Goal: Information Seeking & Learning: Check status

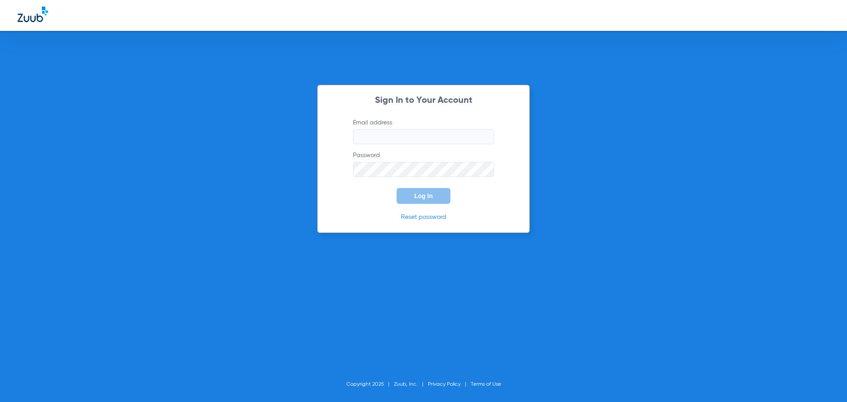
click at [373, 139] on input "Email address" at bounding box center [423, 136] width 141 height 15
type input "[EMAIL_ADDRESS][DOMAIN_NAME]"
click at [396, 188] on button "Log In" at bounding box center [423, 196] width 54 height 16
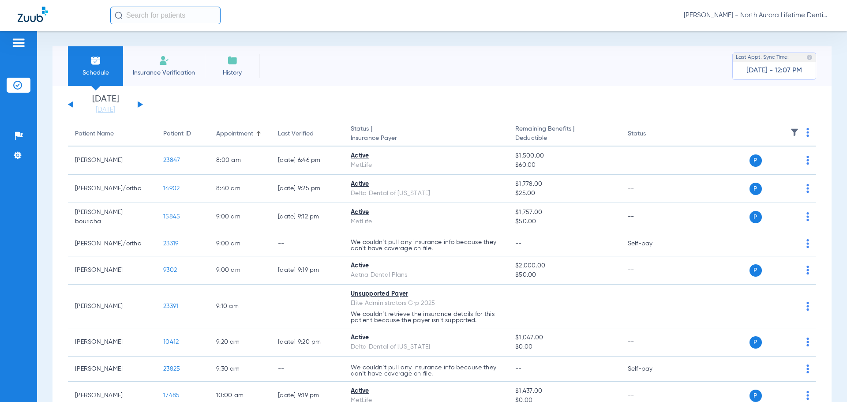
click at [138, 103] on button at bounding box center [140, 104] width 5 height 7
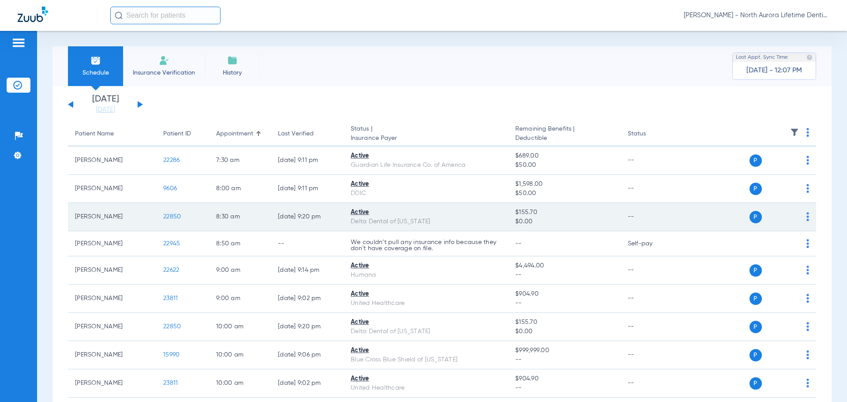
click at [175, 216] on span "22850" at bounding box center [172, 216] width 18 height 6
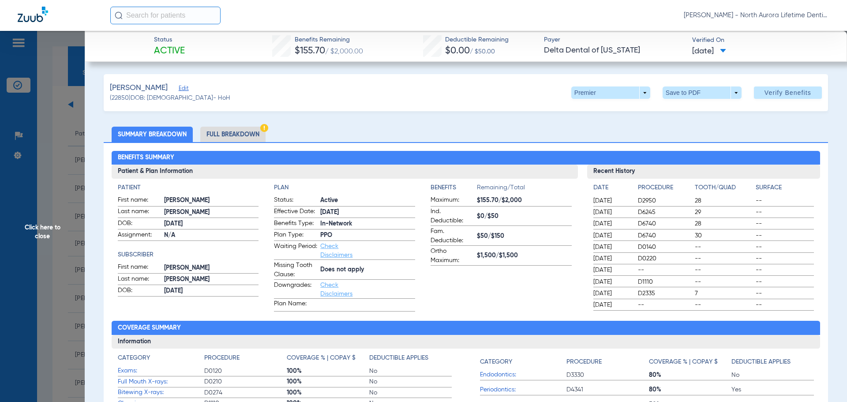
click at [46, 237] on span "Click here to close" at bounding box center [42, 232] width 85 height 402
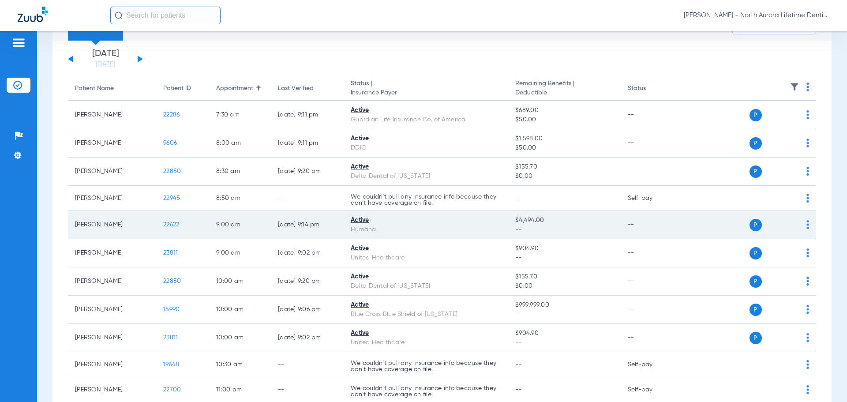
scroll to position [88, 0]
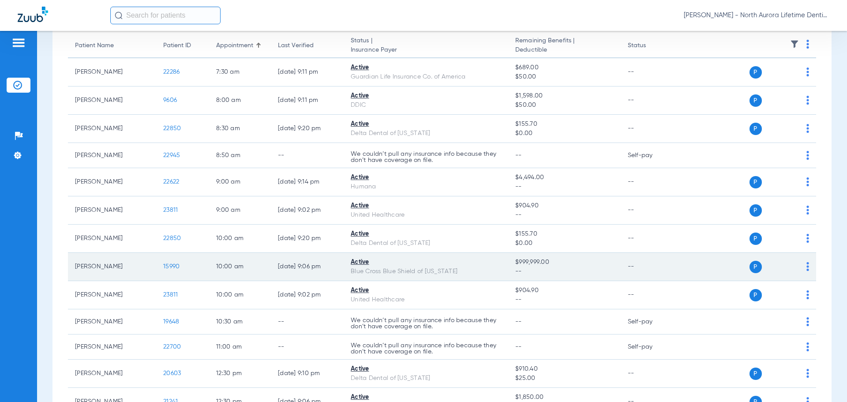
click at [173, 268] on span "15990" at bounding box center [171, 266] width 16 height 6
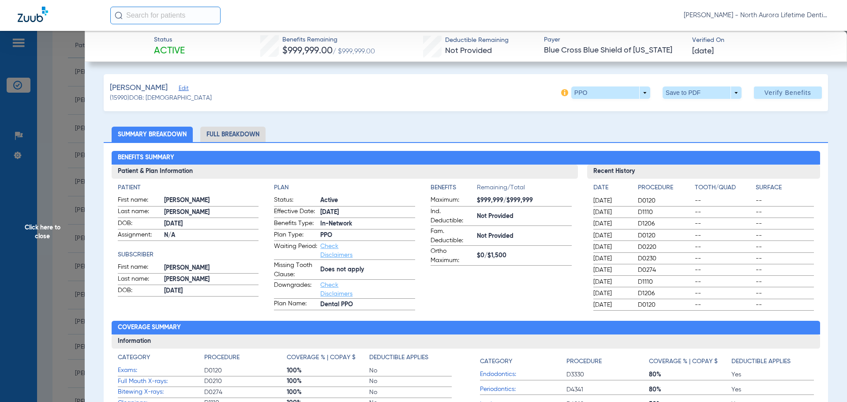
click at [239, 133] on li "Full Breakdown" at bounding box center [232, 134] width 65 height 15
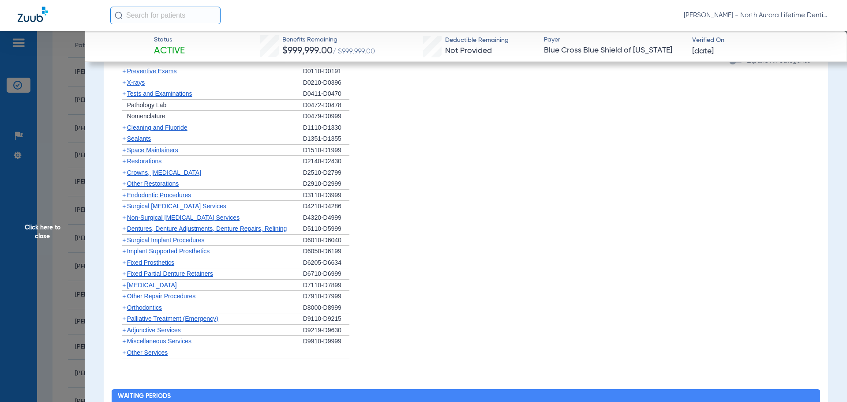
scroll to position [617, 0]
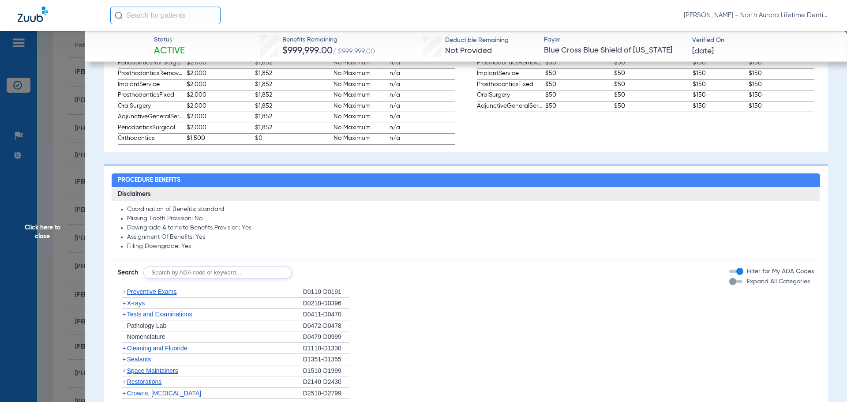
click at [729, 284] on div "button" at bounding box center [732, 281] width 7 height 7
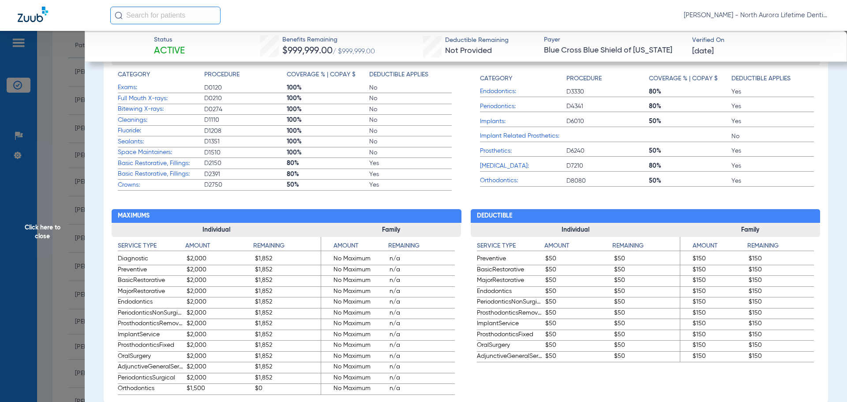
scroll to position [441, 0]
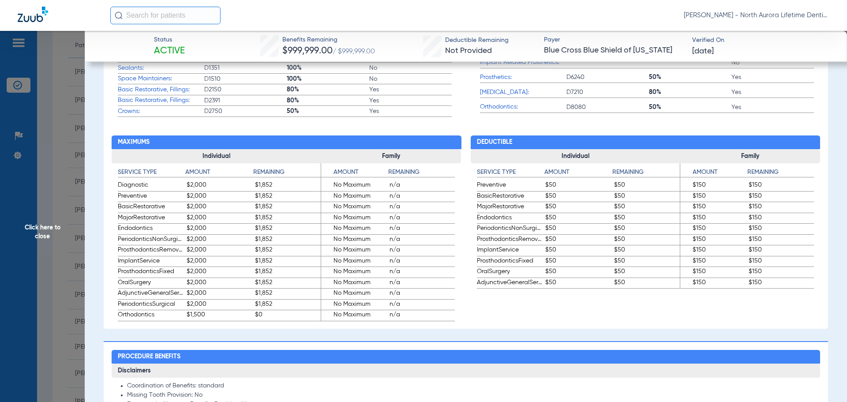
drag, startPoint x: 55, startPoint y: 235, endPoint x: 40, endPoint y: 239, distance: 15.2
click at [55, 235] on span "Click here to close" at bounding box center [42, 232] width 85 height 402
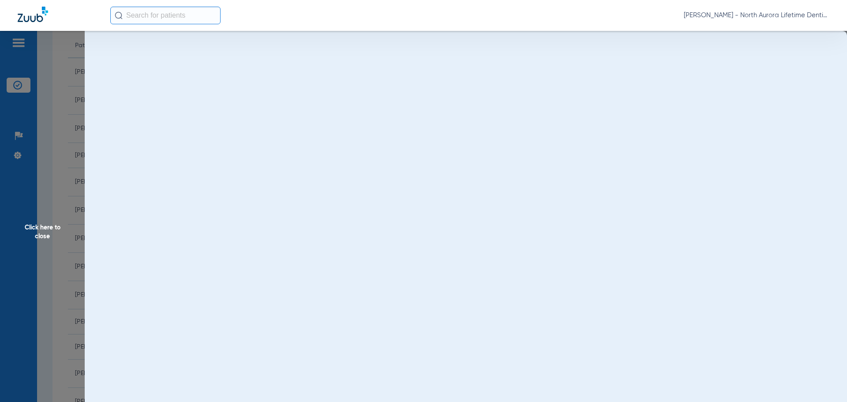
scroll to position [0, 0]
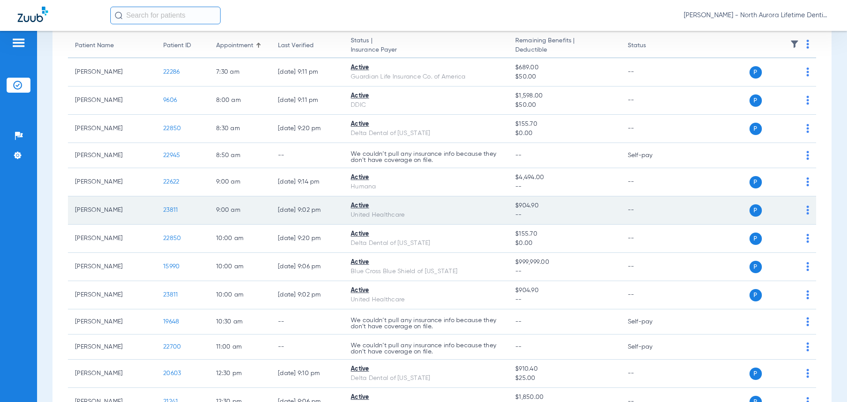
click at [169, 210] on span "23811" at bounding box center [170, 210] width 15 height 6
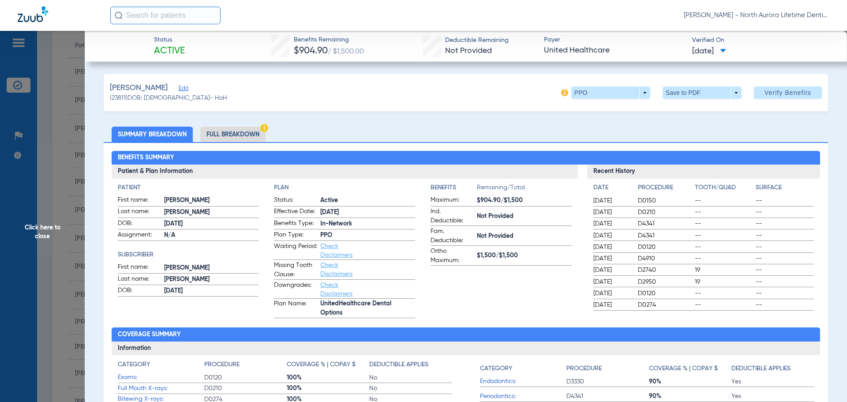
click at [236, 136] on li "Full Breakdown" at bounding box center [232, 134] width 65 height 15
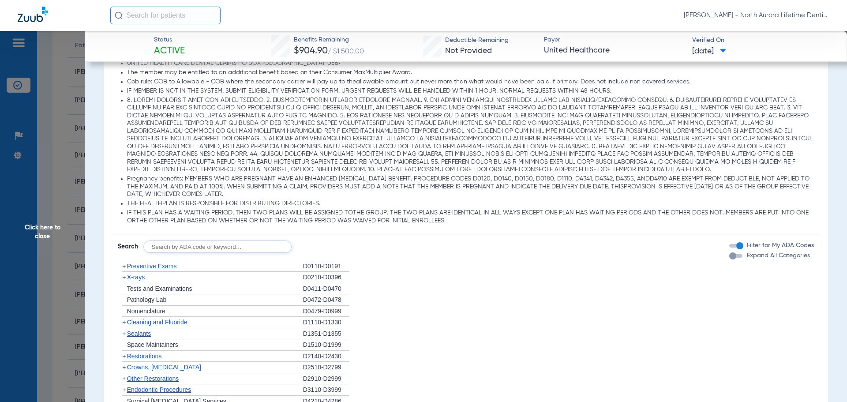
scroll to position [750, 0]
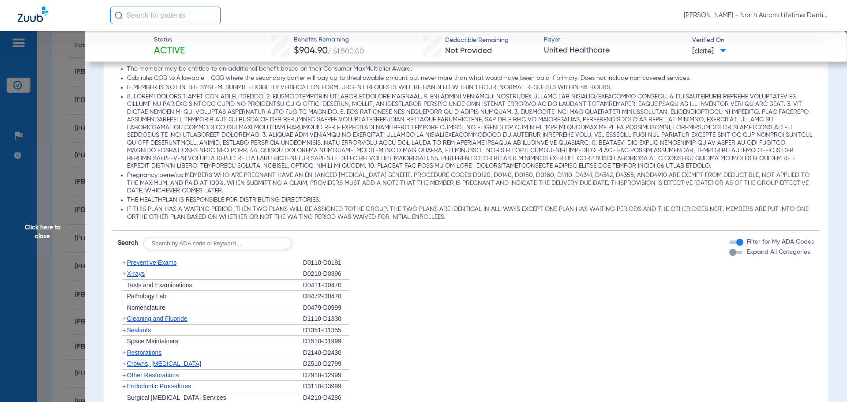
click at [729, 254] on div "button" at bounding box center [732, 252] width 7 height 7
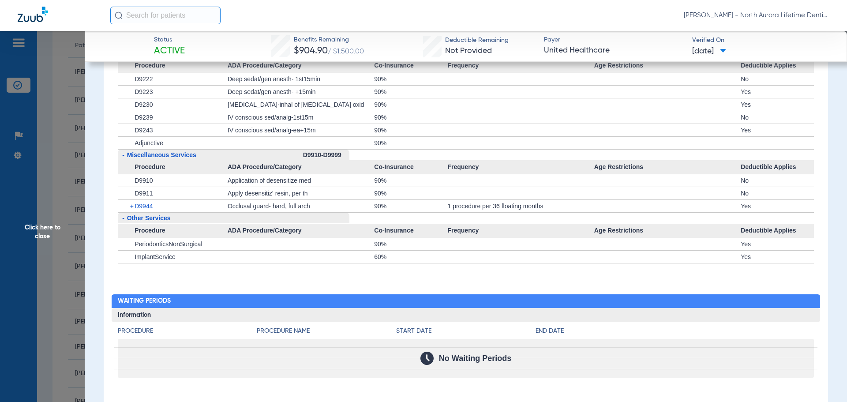
scroll to position [2462, 0]
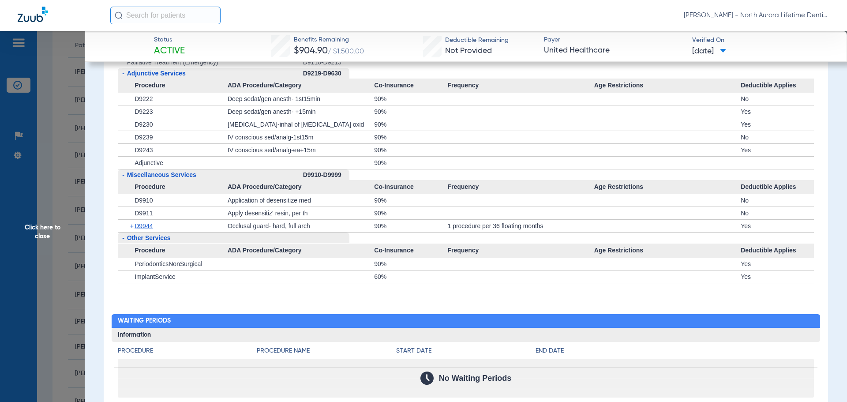
click at [49, 233] on span "Click here to close" at bounding box center [42, 232] width 85 height 402
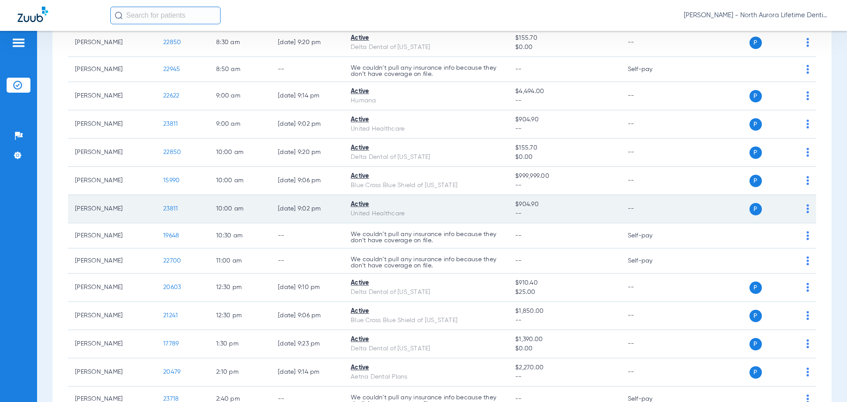
scroll to position [176, 0]
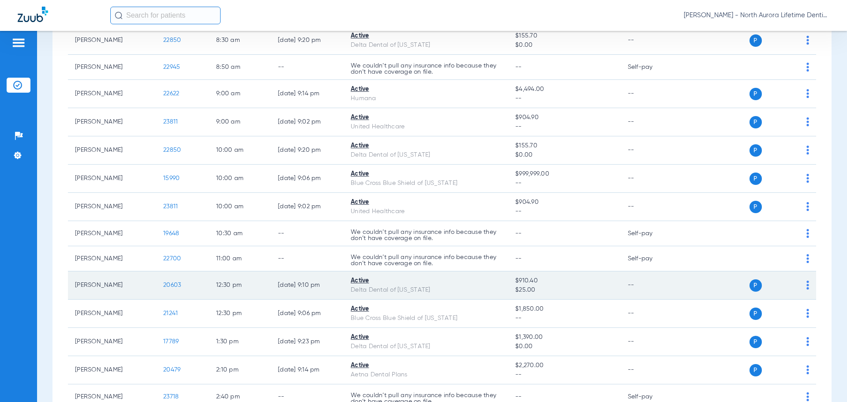
click at [172, 285] on span "20603" at bounding box center [172, 285] width 18 height 6
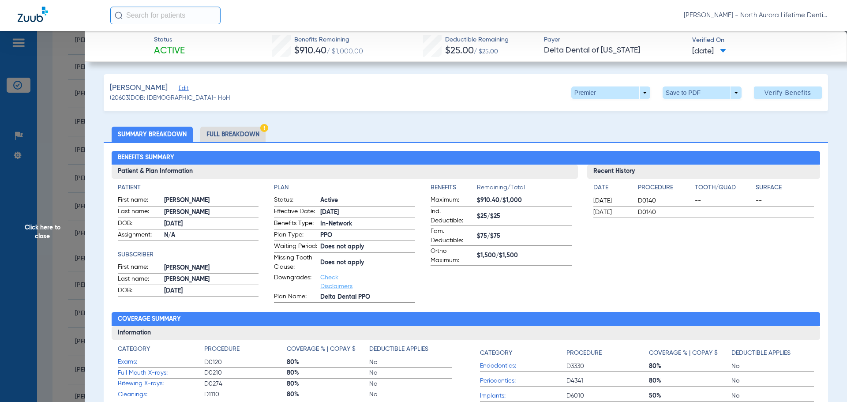
click at [228, 133] on li "Full Breakdown" at bounding box center [232, 134] width 65 height 15
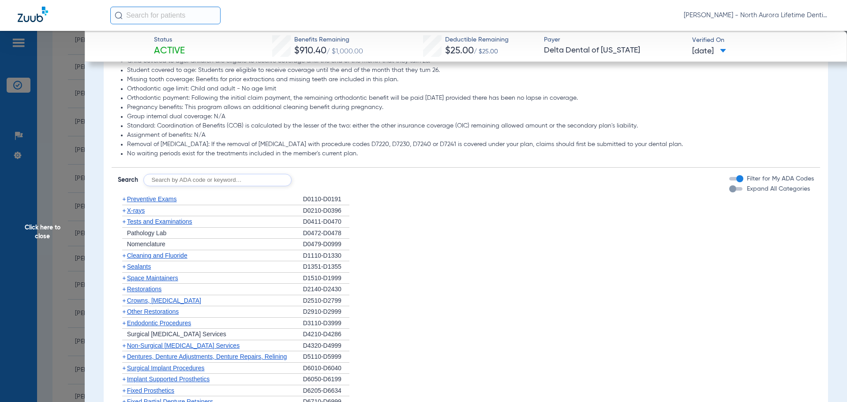
scroll to position [838, 0]
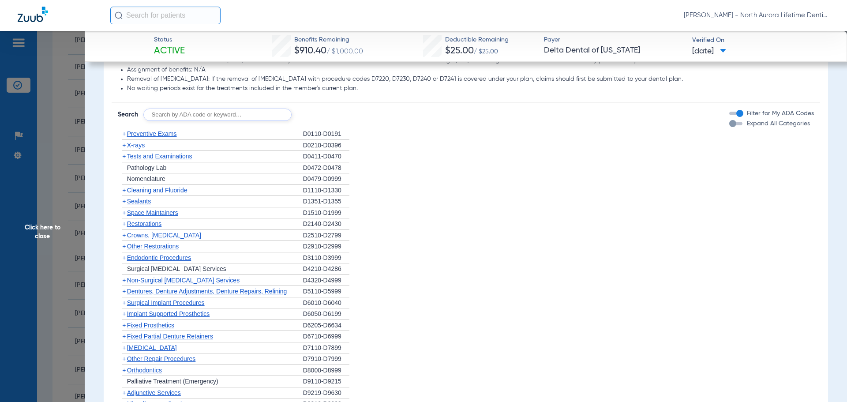
click at [729, 127] on div "button" at bounding box center [732, 123] width 7 height 7
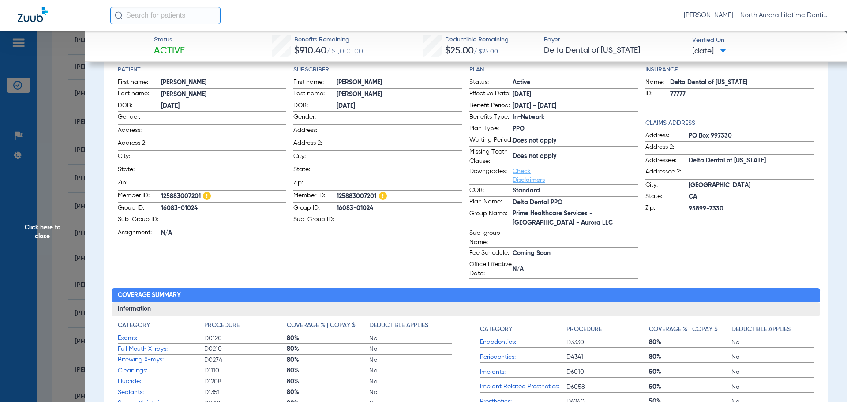
scroll to position [0, 0]
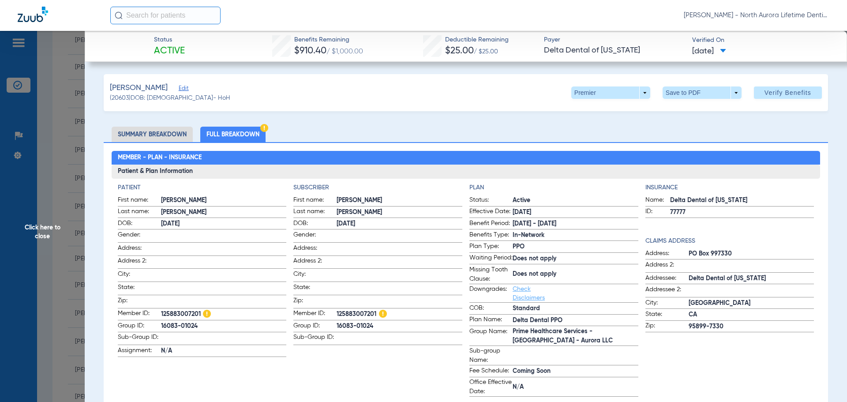
click at [45, 232] on span "Click here to close" at bounding box center [42, 232] width 85 height 402
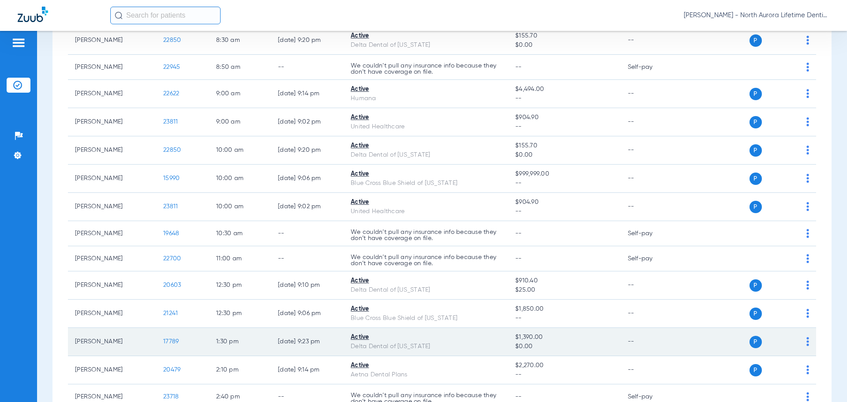
click at [171, 339] on span "17789" at bounding box center [170, 341] width 15 height 6
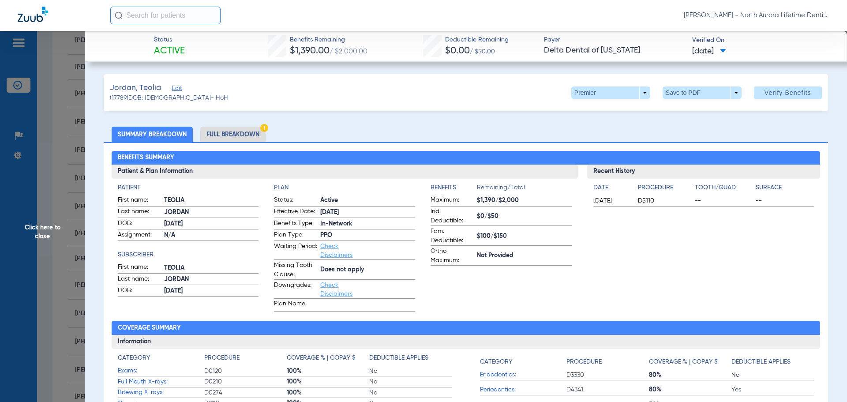
click at [41, 229] on span "Click here to close" at bounding box center [42, 232] width 85 height 402
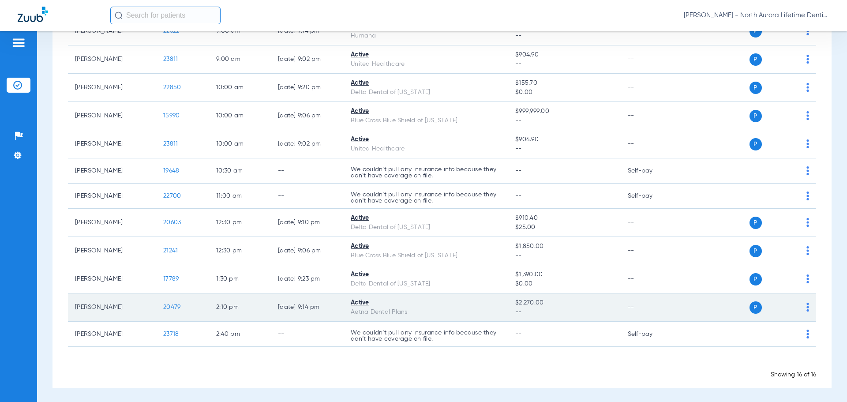
scroll to position [240, 0]
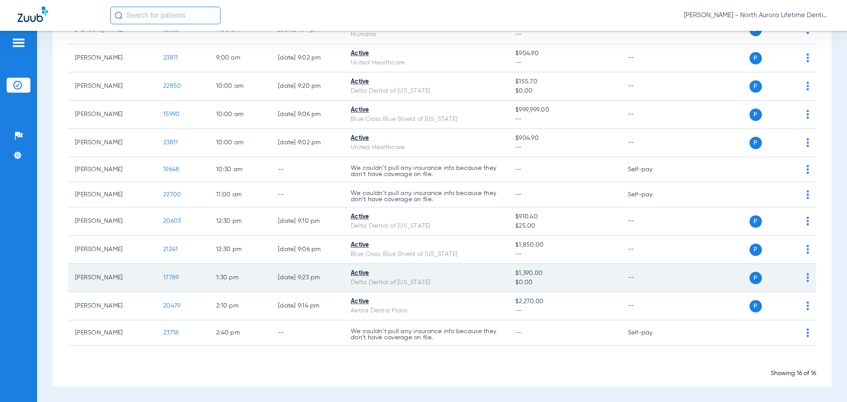
click at [165, 278] on span "17789" at bounding box center [170, 277] width 15 height 6
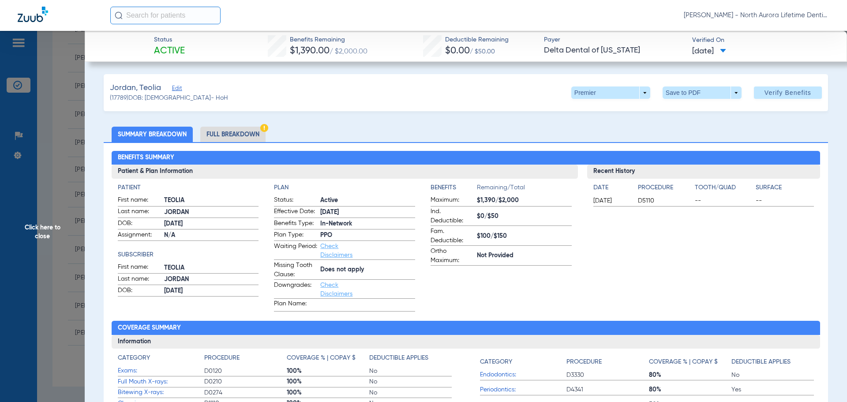
click at [228, 134] on li "Full Breakdown" at bounding box center [232, 134] width 65 height 15
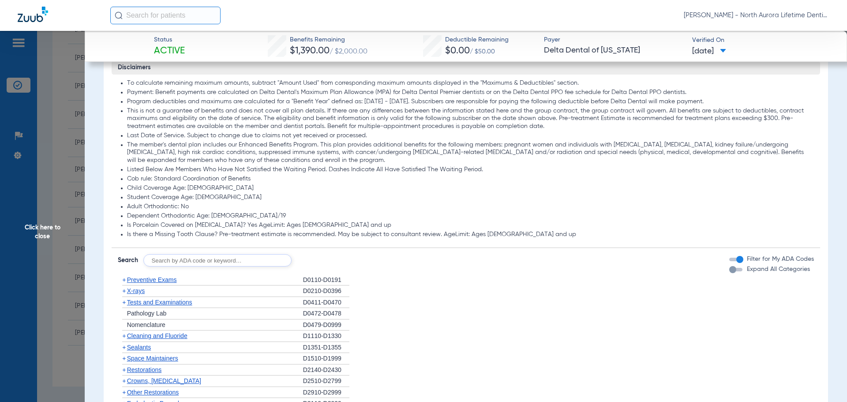
scroll to position [706, 0]
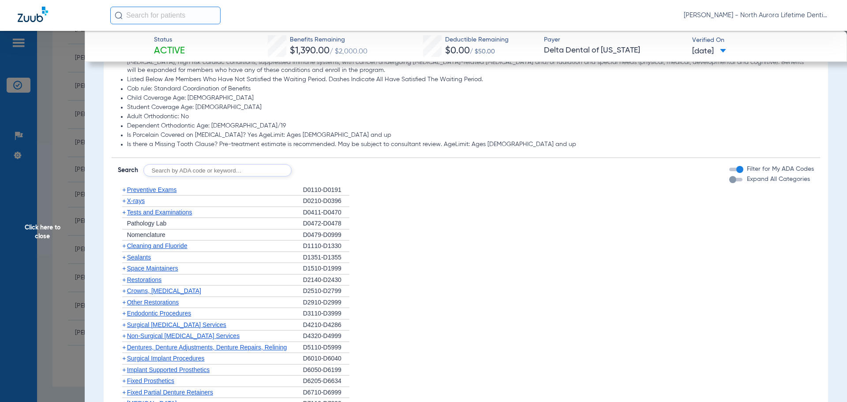
click at [729, 181] on div "button" at bounding box center [732, 179] width 7 height 7
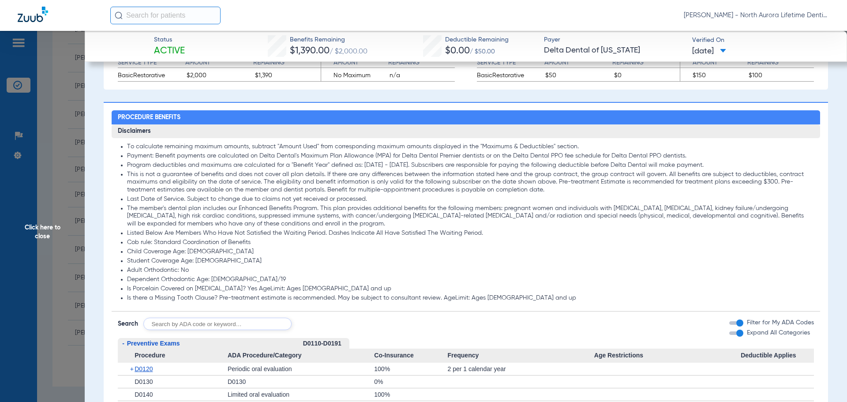
scroll to position [573, 0]
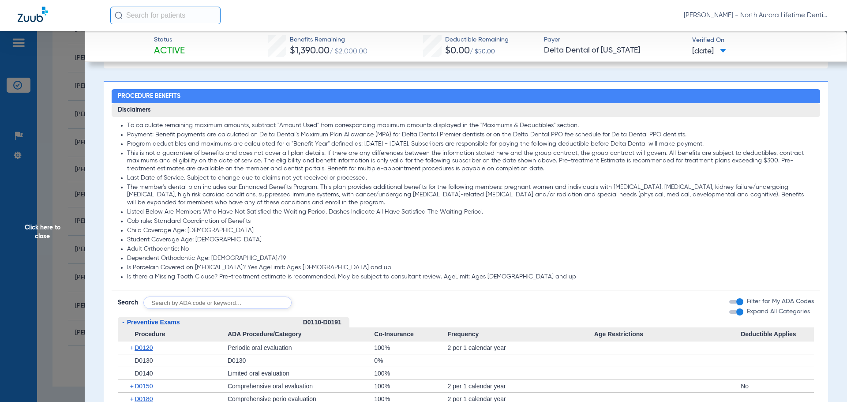
click at [46, 233] on span "Click here to close" at bounding box center [42, 232] width 85 height 402
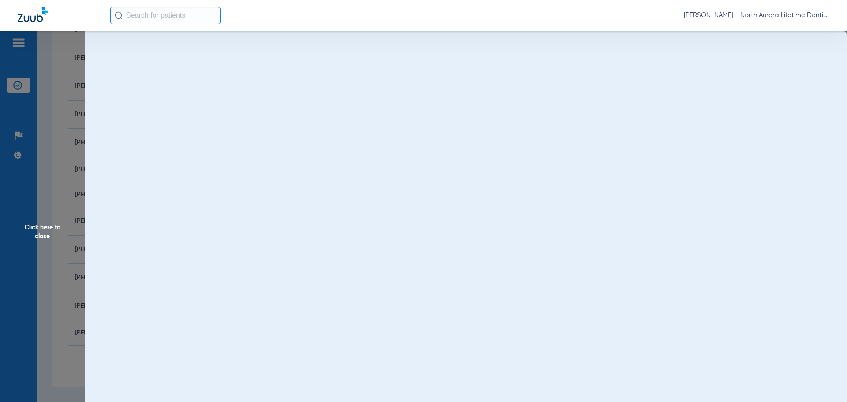
scroll to position [0, 0]
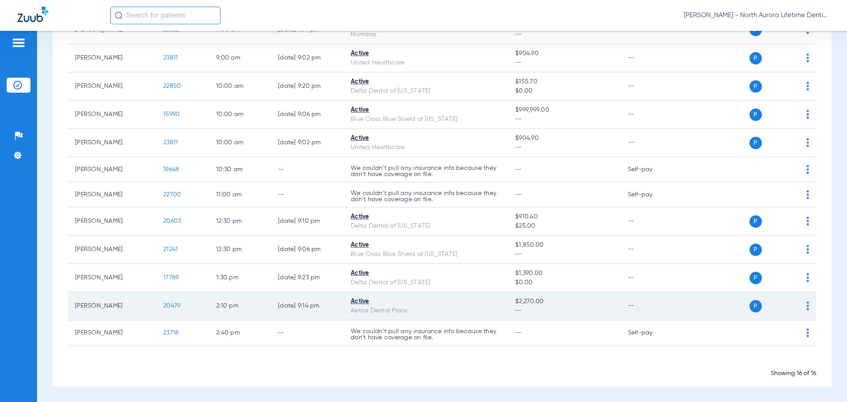
click at [171, 305] on span "20479" at bounding box center [171, 305] width 17 height 6
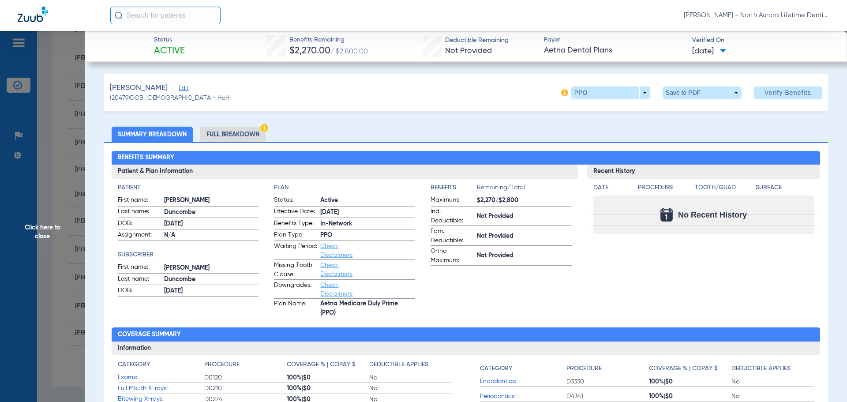
click at [221, 138] on li "Full Breakdown" at bounding box center [232, 134] width 65 height 15
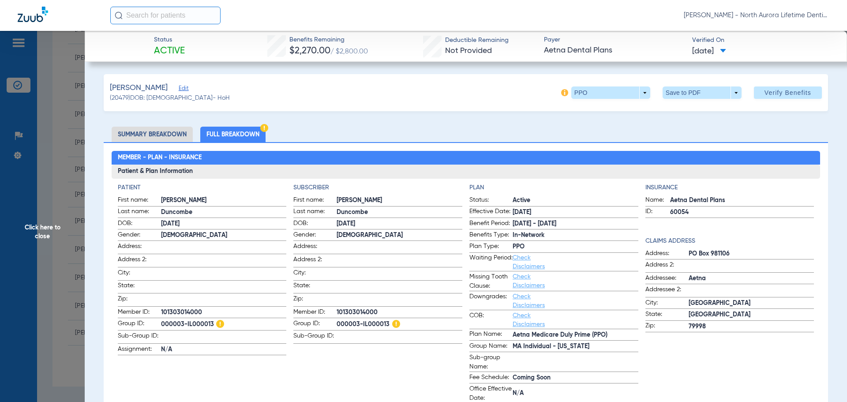
click at [47, 235] on span "Click here to close" at bounding box center [42, 232] width 85 height 402
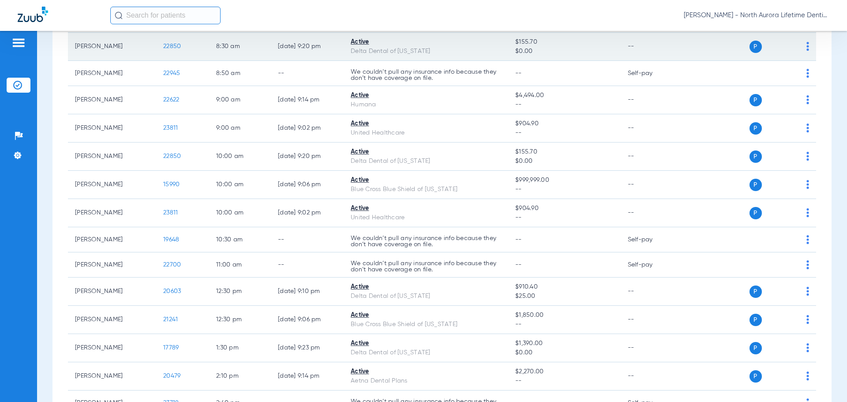
scroll to position [20, 0]
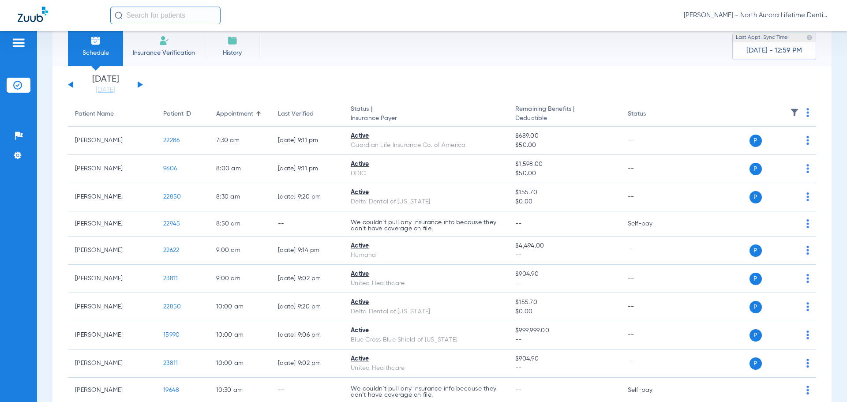
click at [141, 83] on div "[DATE] [DATE] [DATE] [DATE] [DATE] [DATE] [DATE] [DATE] [DATE] [DATE] [DATE] [D…" at bounding box center [105, 84] width 75 height 19
click at [141, 84] on button at bounding box center [140, 84] width 5 height 7
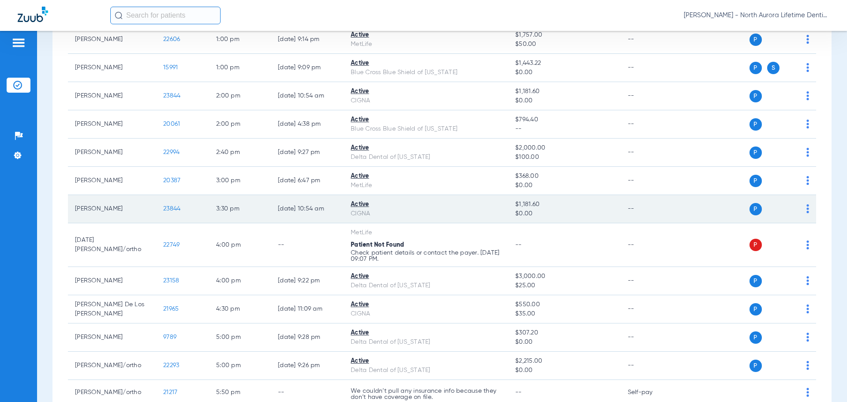
scroll to position [485, 0]
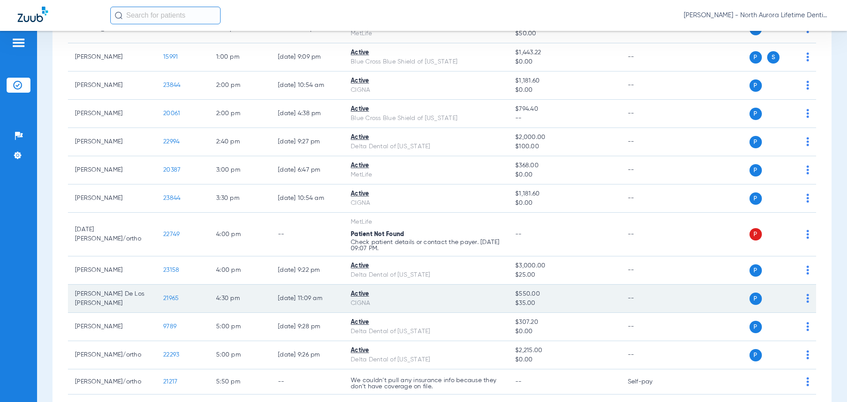
click at [173, 299] on span "21965" at bounding box center [170, 298] width 15 height 6
